Goal: Task Accomplishment & Management: Use online tool/utility

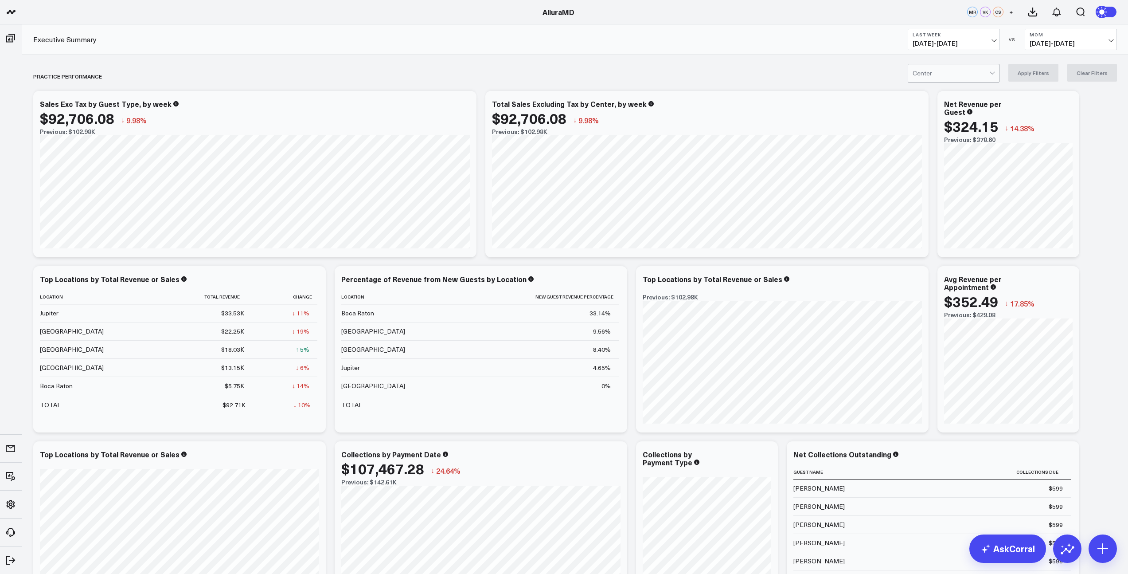
click at [993, 41] on span "09/28/25 - 10/04/25" at bounding box center [954, 43] width 82 height 7
click at [930, 231] on link "MTD" at bounding box center [953, 231] width 91 height 17
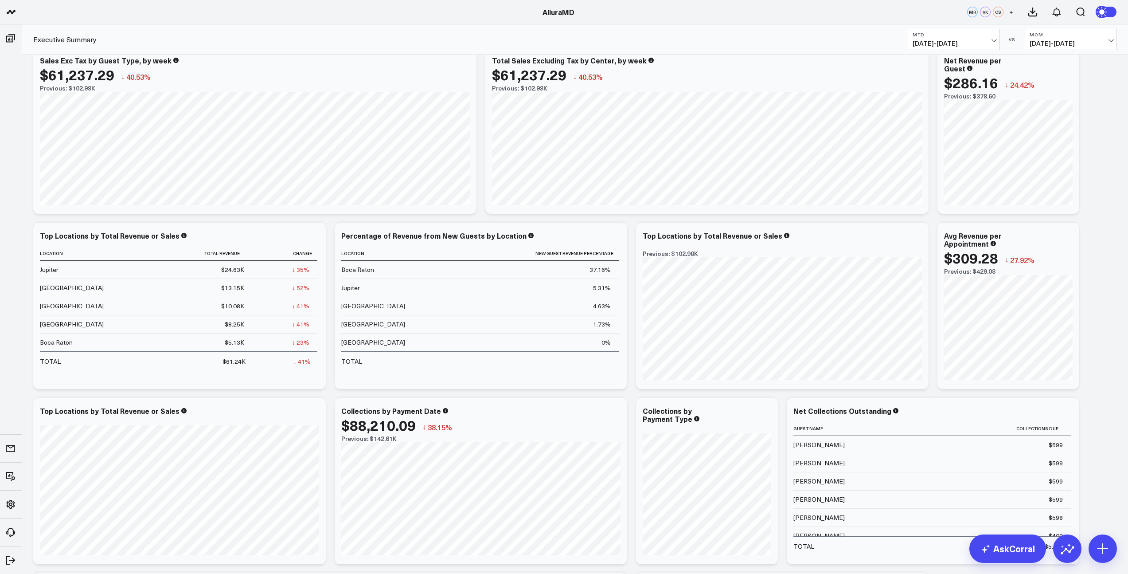
scroll to position [59, 0]
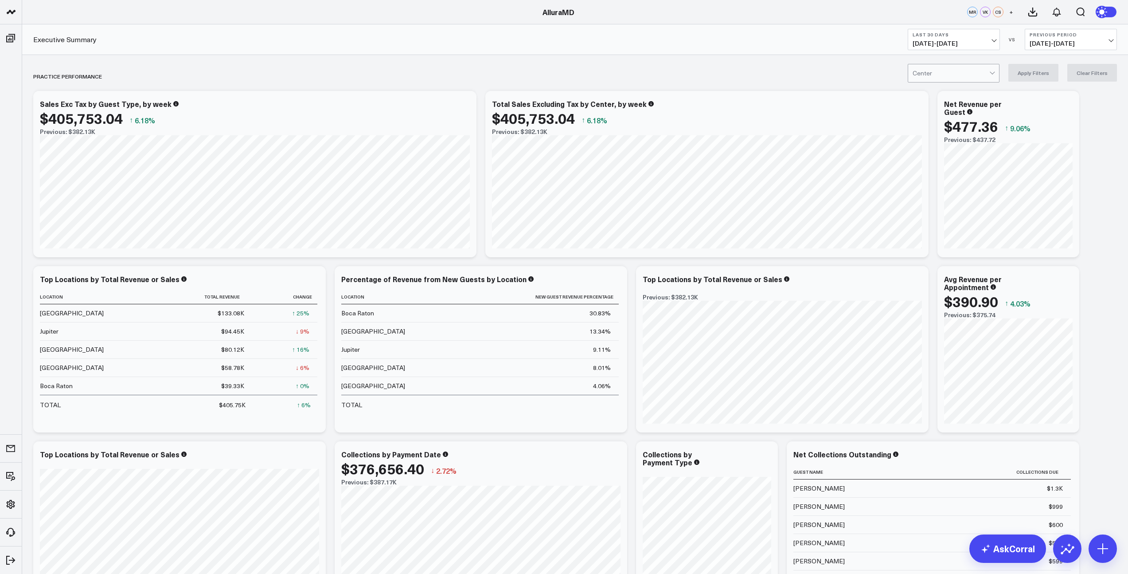
click at [989, 42] on span "[DATE] - [DATE]" at bounding box center [954, 43] width 82 height 7
click at [928, 227] on link "MTD" at bounding box center [953, 231] width 91 height 17
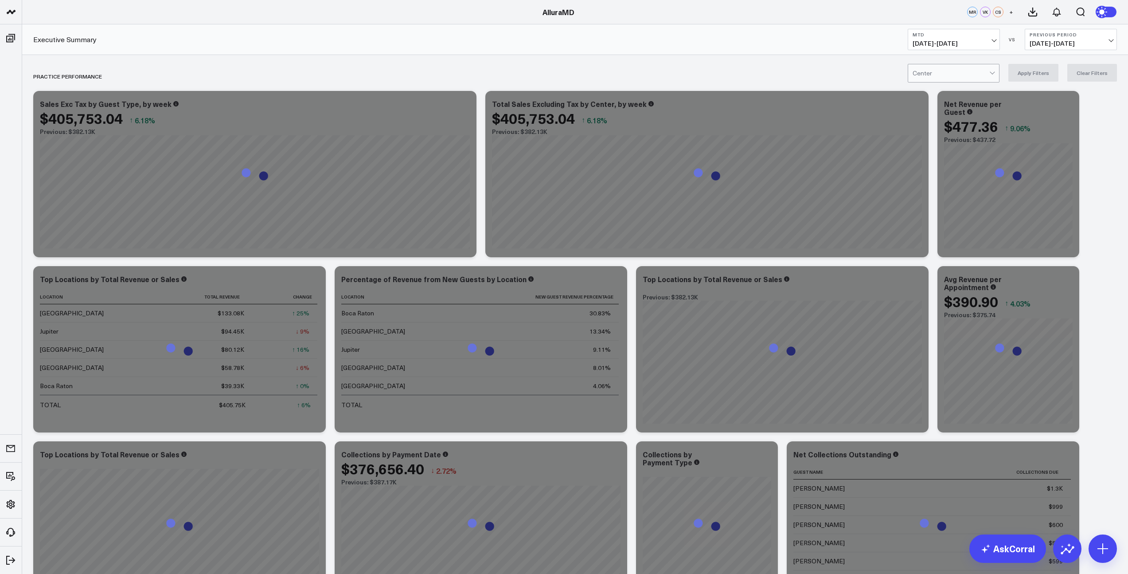
click at [1093, 43] on span "[DATE] - [DATE]" at bounding box center [1071, 43] width 82 height 7
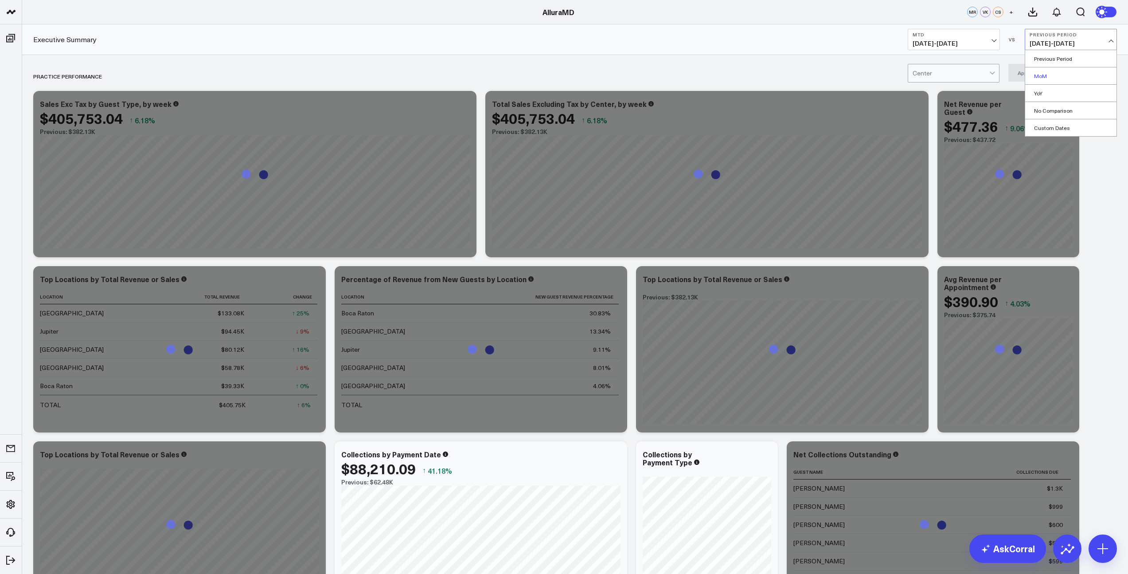
click at [1046, 78] on link "MoM" at bounding box center [1070, 75] width 91 height 17
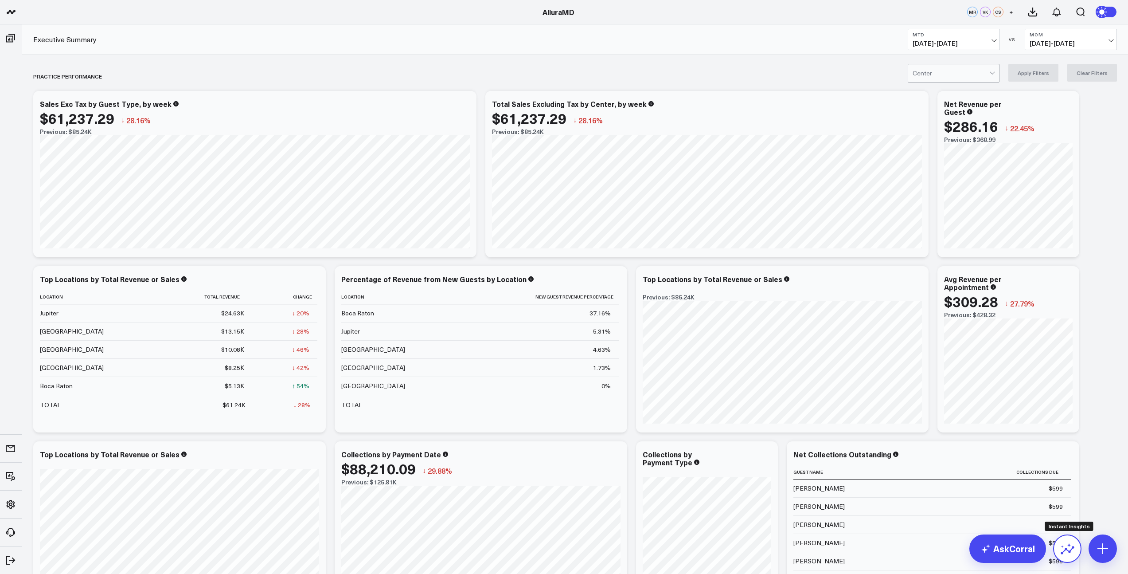
click at [1072, 542] on icon at bounding box center [1067, 548] width 14 height 14
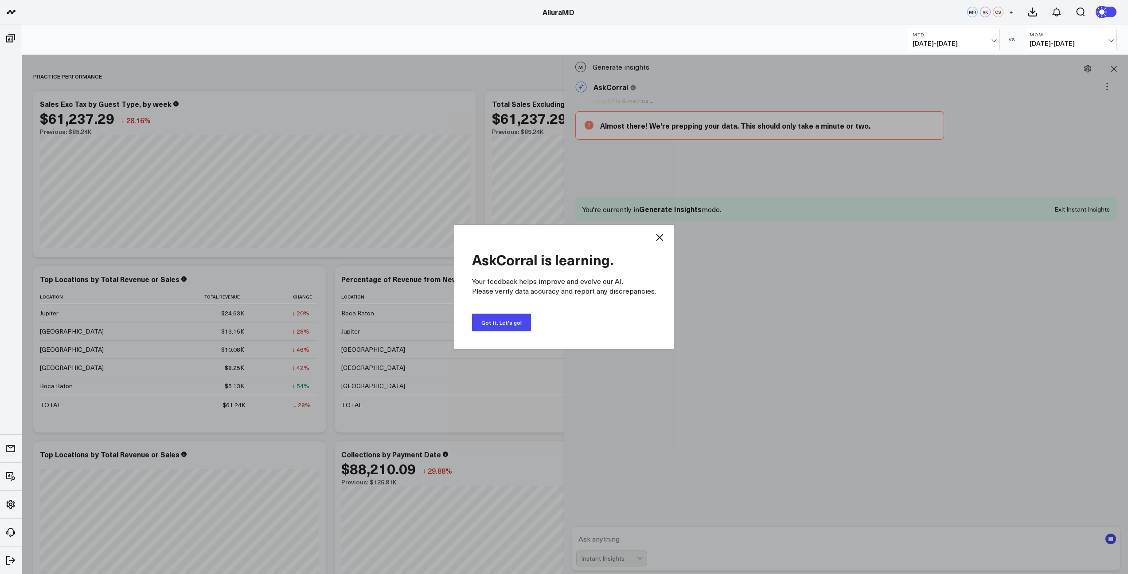
click at [513, 324] on button "Got it. Let's go!" at bounding box center [501, 322] width 59 height 18
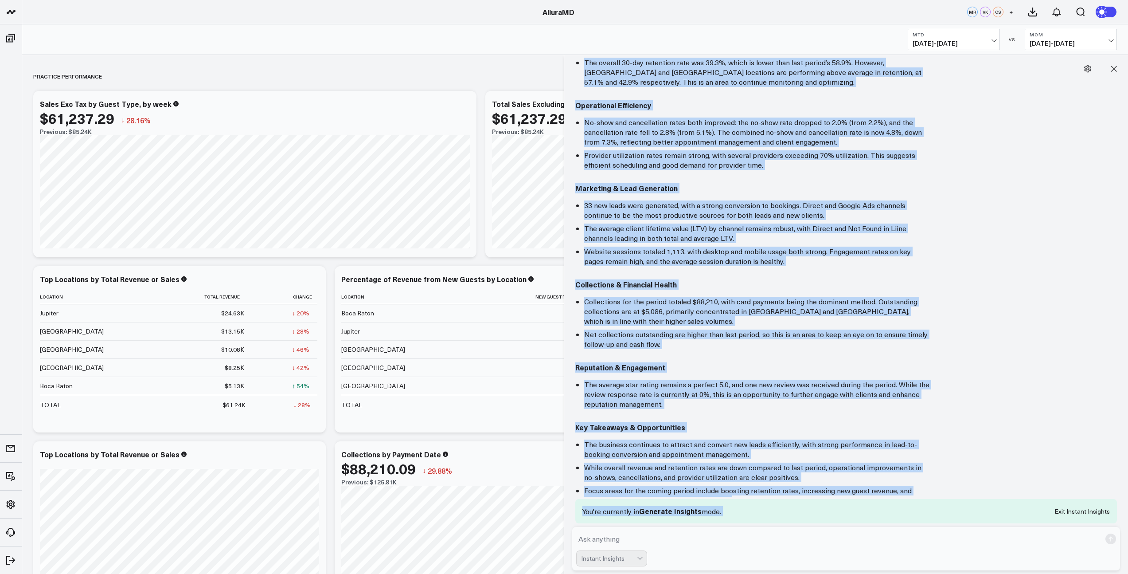
scroll to position [373, 0]
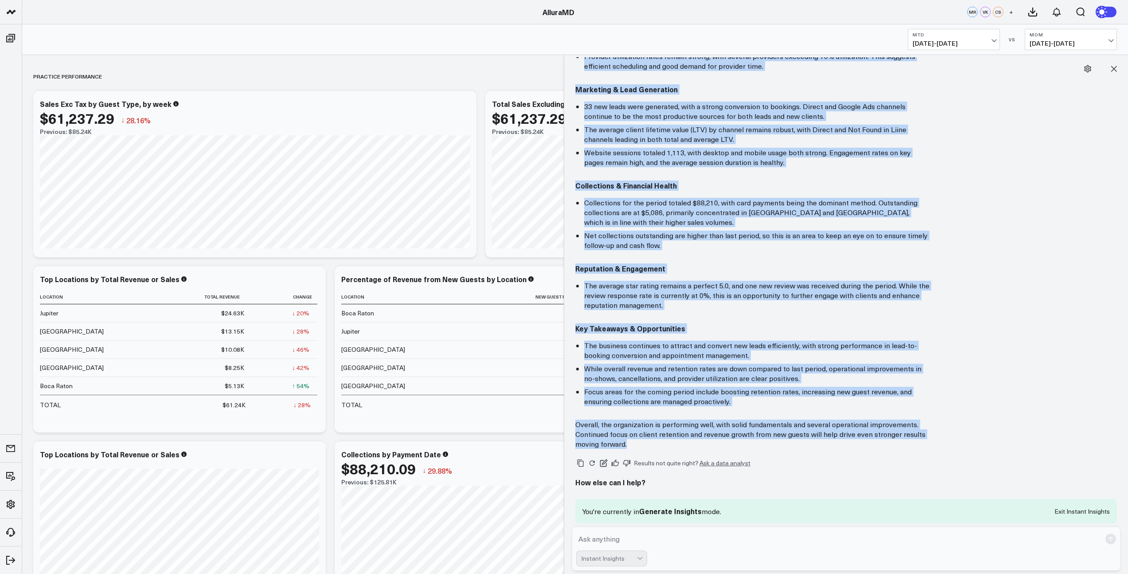
drag, startPoint x: 577, startPoint y: 114, endPoint x: 632, endPoint y: 445, distance: 336.2
click at [632, 446] on div "AskCorral This feature is experimental, yet powerful. Always check your answers…" at bounding box center [846, 101] width 555 height 796
copy div "Lore’i d sita-conse, adipiscin elitsed do eiusmodtemp inc utl etdolo Magnaal 6–…"
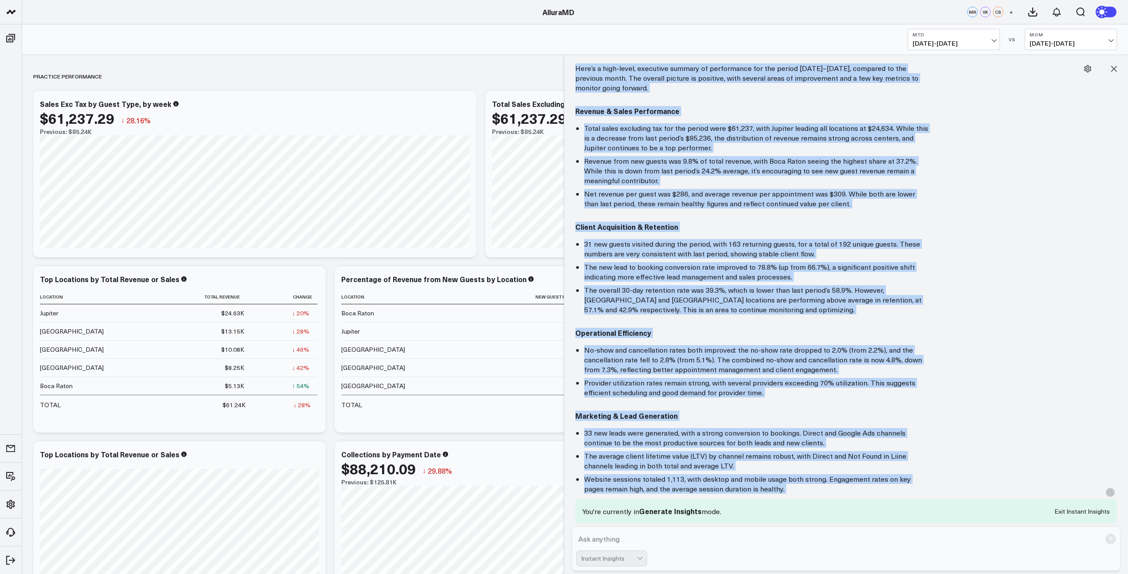
scroll to position [0, 0]
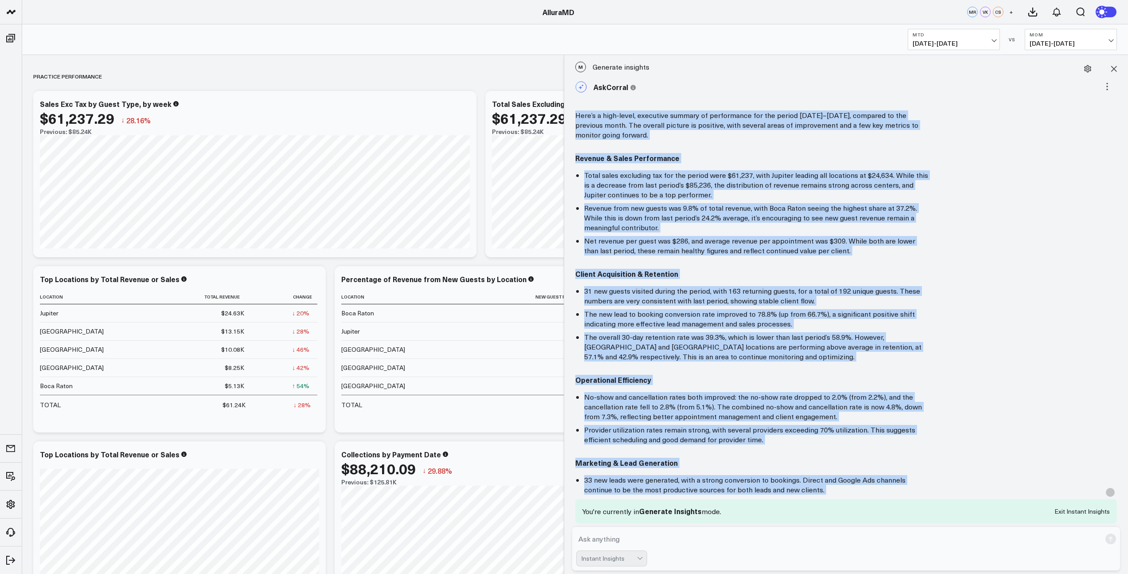
copy div "Lore’i d sita-conse, adipiscin elitsed do eiusmodtemp inc utl etdolo Magnaal 6–…"
click at [1113, 69] on icon at bounding box center [1113, 68] width 9 height 9
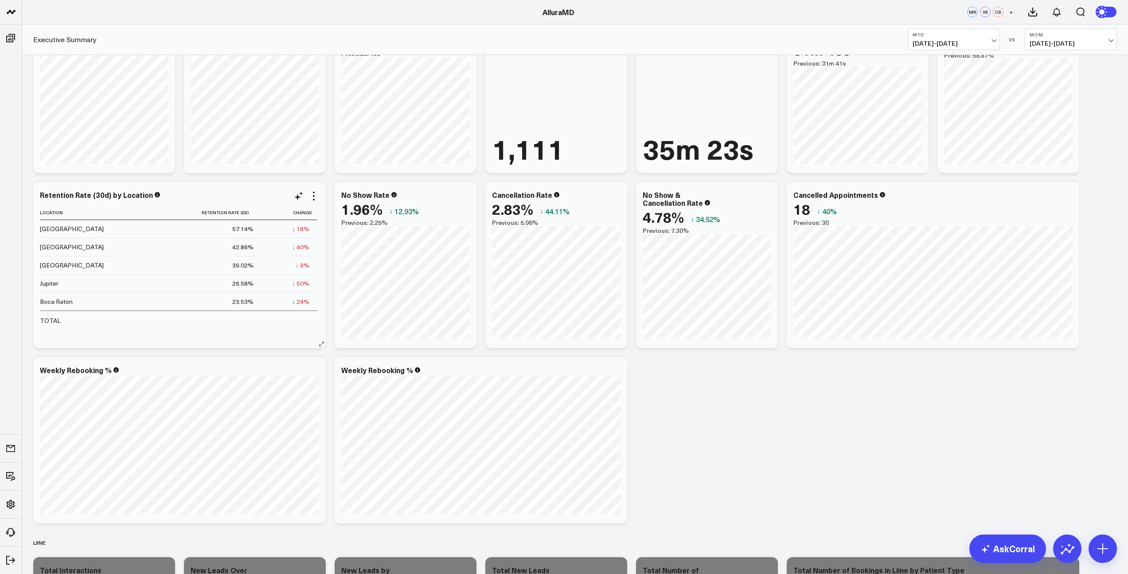
scroll to position [1198, 0]
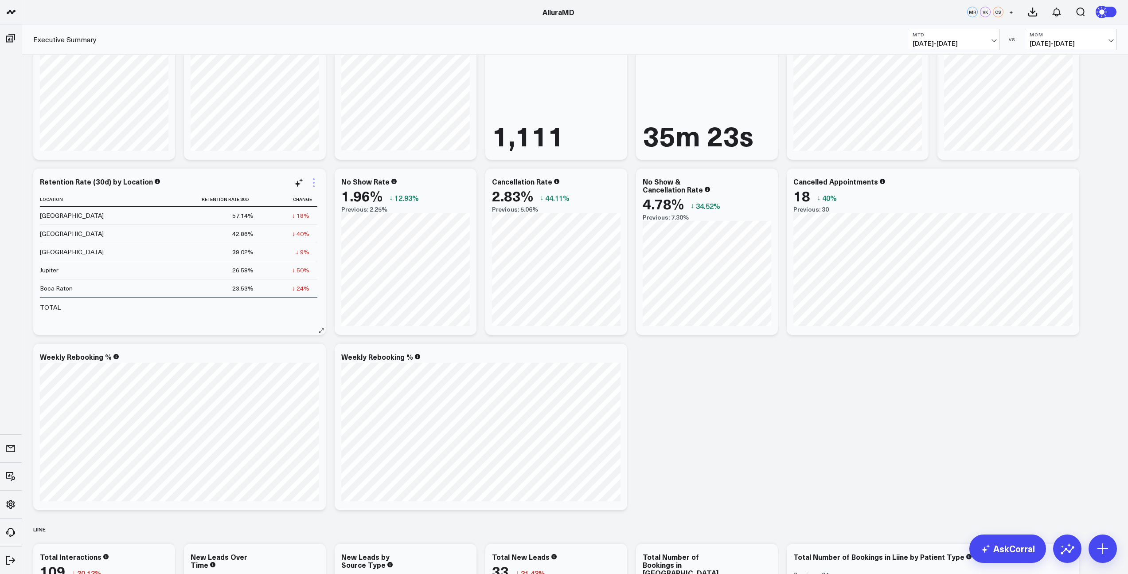
click at [316, 183] on icon at bounding box center [313, 182] width 11 height 11
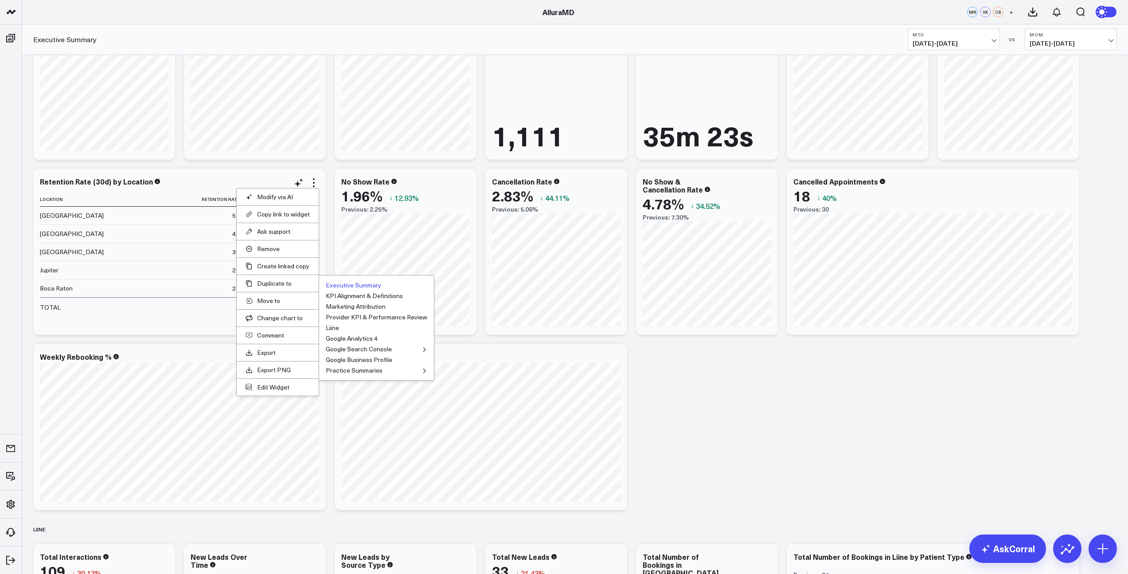
click at [341, 284] on button "Executive Summary" at bounding box center [353, 285] width 55 height 6
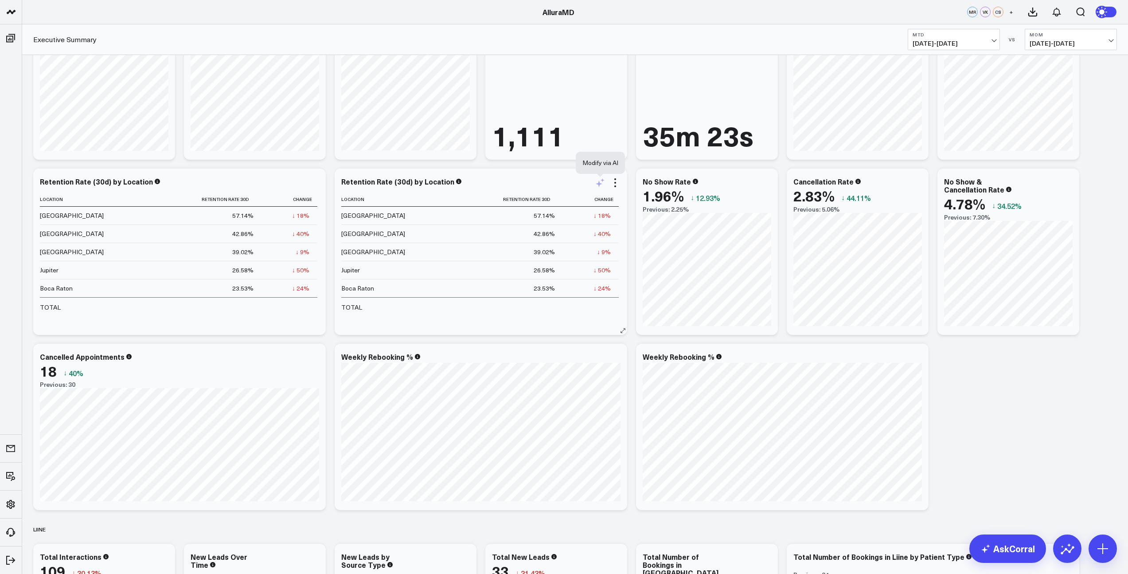
click at [601, 183] on icon at bounding box center [599, 183] width 7 height 7
click at [638, 195] on textarea at bounding box center [698, 202] width 150 height 40
type textarea "can you make this retention rate 120 days by location instead of 30 days"
click at [642, 233] on button "Modify via AI" at bounding box center [645, 232] width 44 height 12
click at [723, 263] on button "Save" at bounding box center [718, 264] width 24 height 12
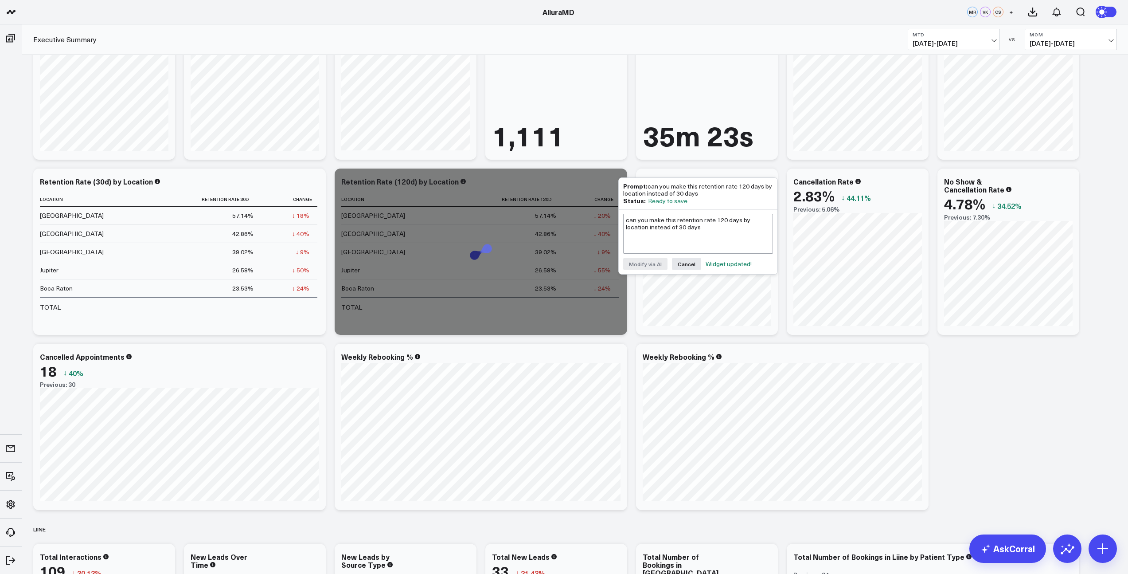
click at [716, 263] on div "Widget updated!" at bounding box center [729, 263] width 46 height 7
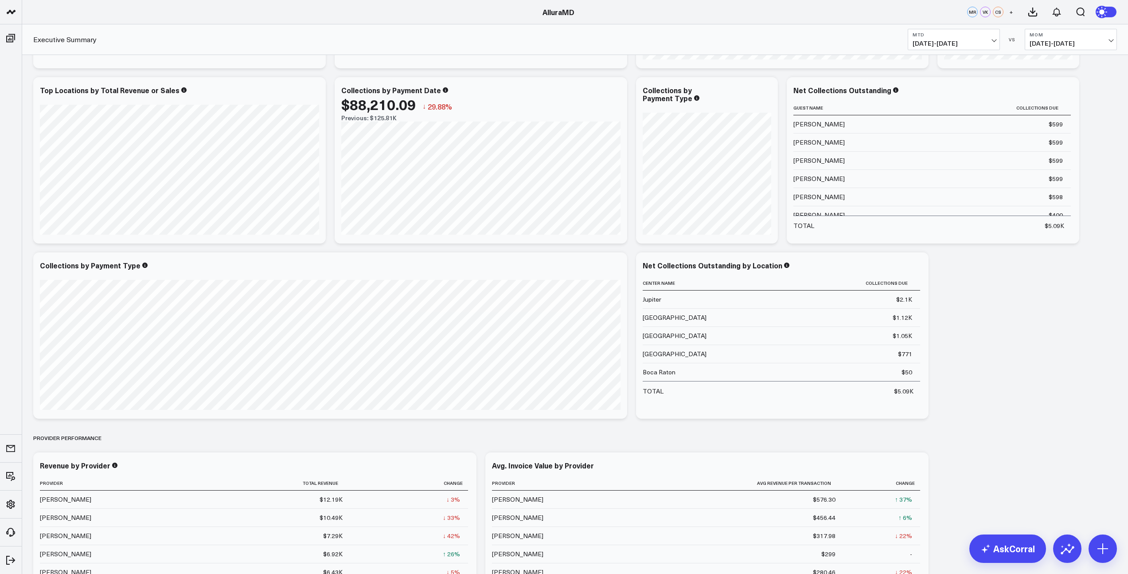
scroll to position [0, 0]
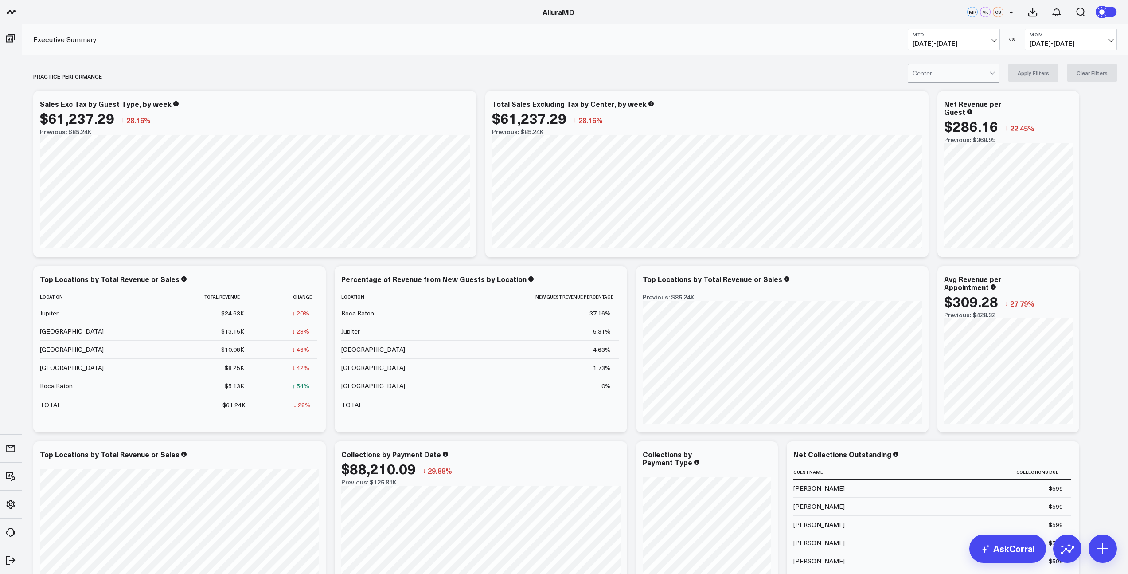
click at [991, 41] on span "[DATE] - [DATE]" at bounding box center [954, 43] width 82 height 7
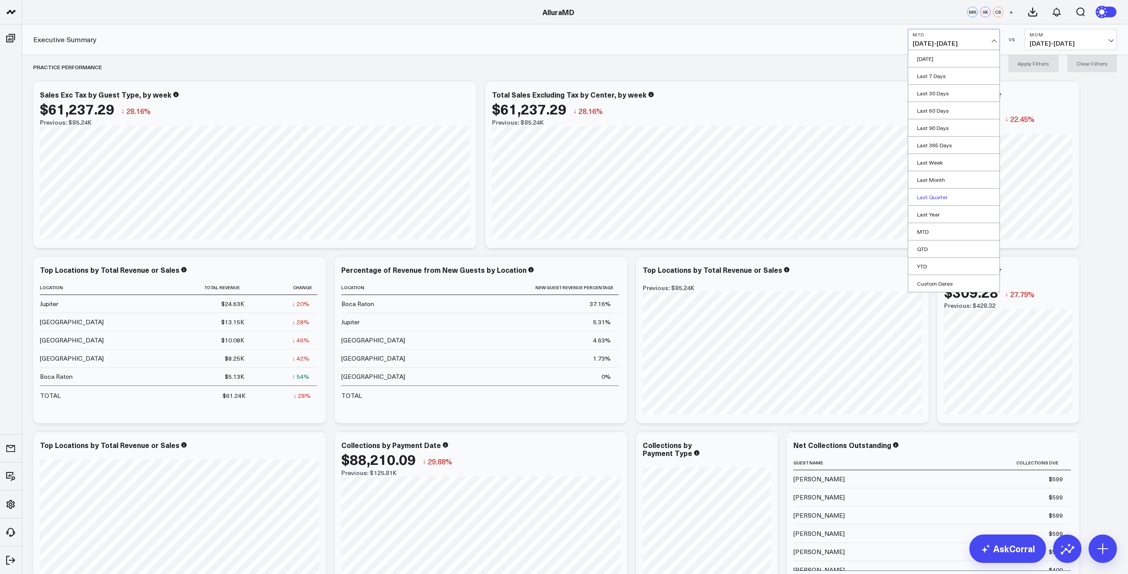
scroll to position [28, 0]
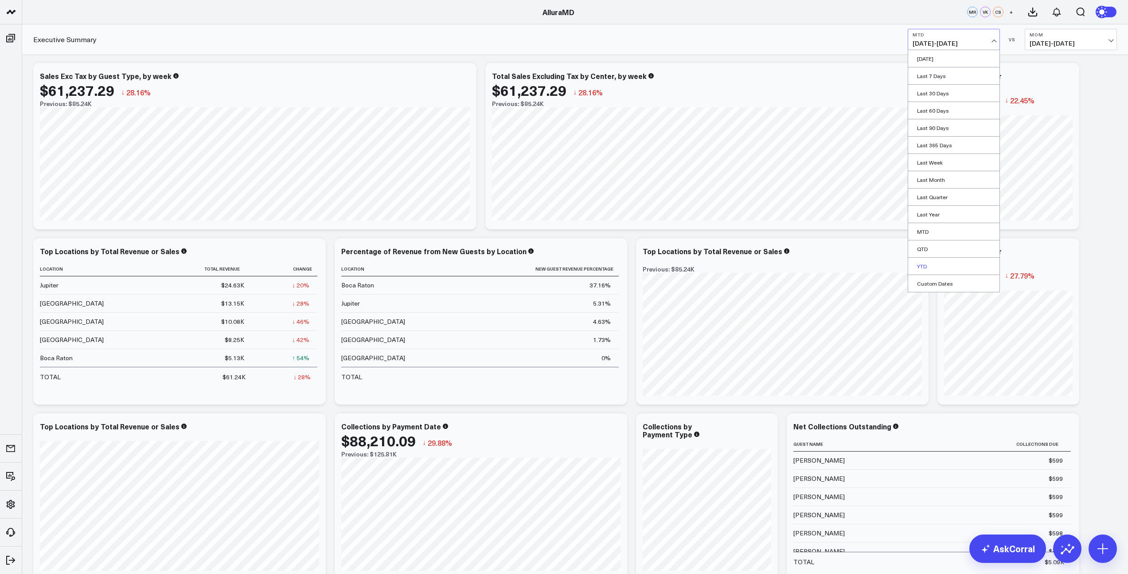
click at [939, 262] on link "YTD" at bounding box center [953, 266] width 91 height 17
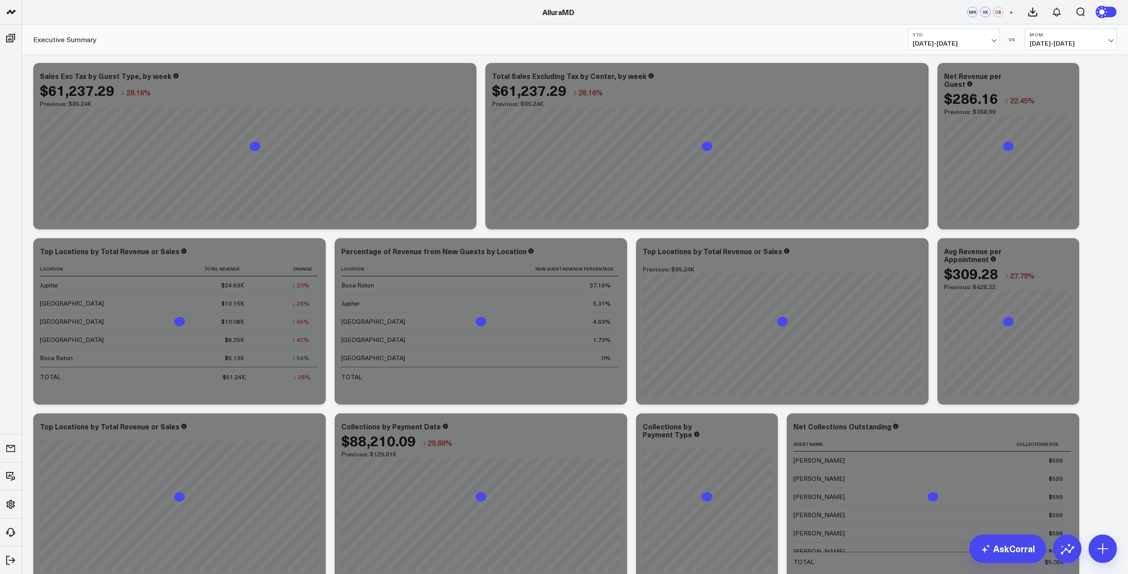
click at [1060, 41] on span "[DATE] - [DATE]" at bounding box center [1071, 43] width 82 height 7
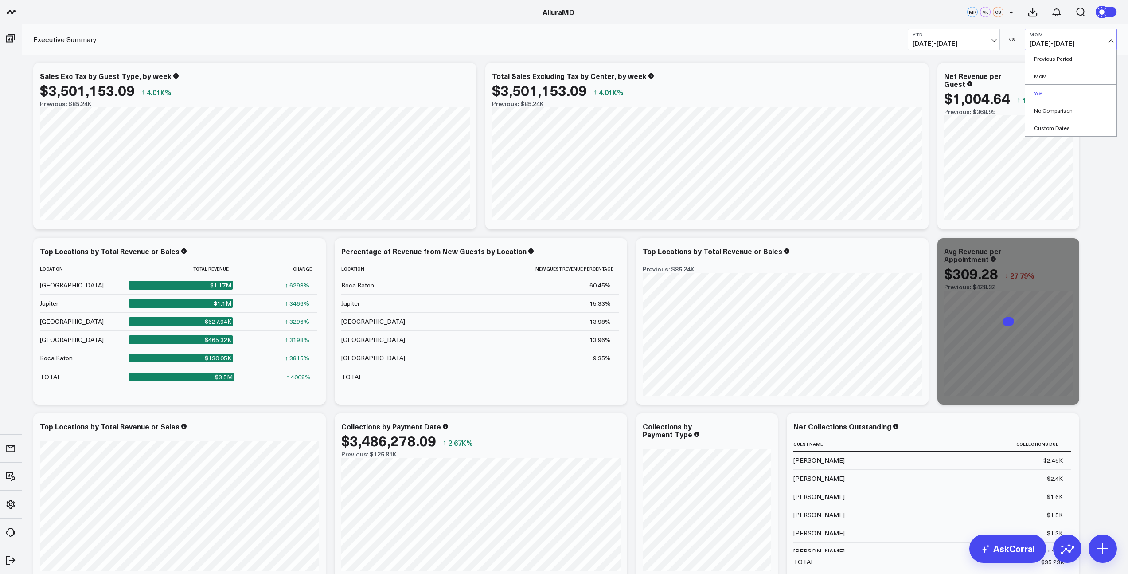
click at [1041, 91] on link "YoY" at bounding box center [1070, 93] width 91 height 17
